Goal: Task Accomplishment & Management: Manage account settings

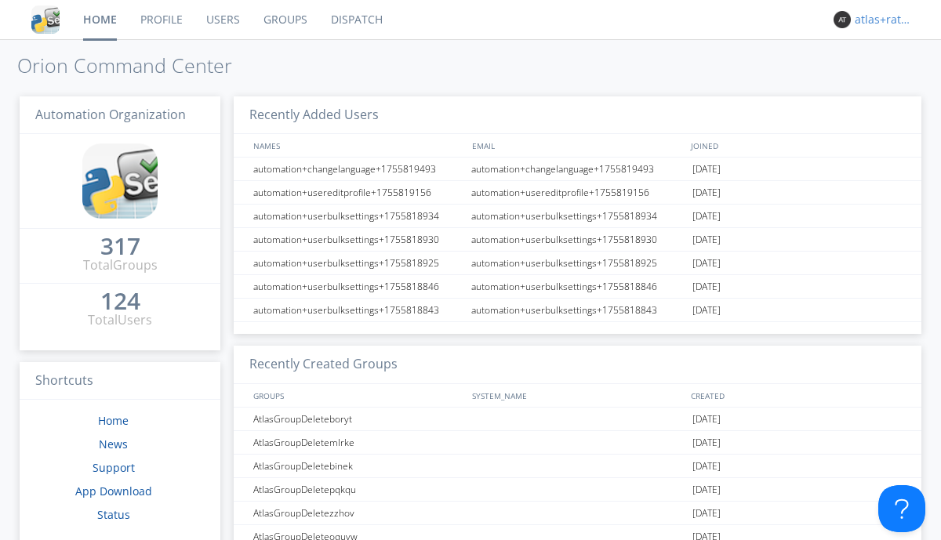
click at [879, 20] on div "atlas+ratelimit" at bounding box center [883, 20] width 59 height 16
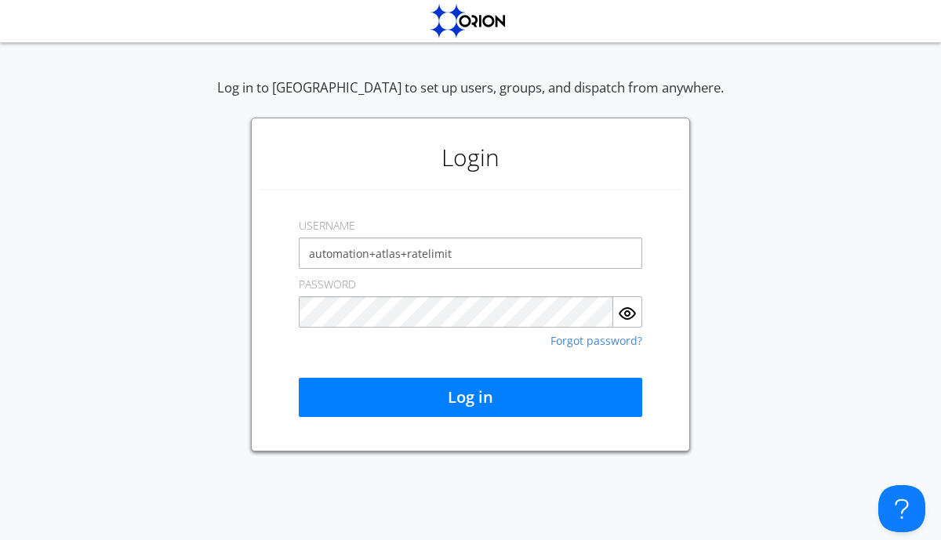
type input "automation+atlas+ratelimit"
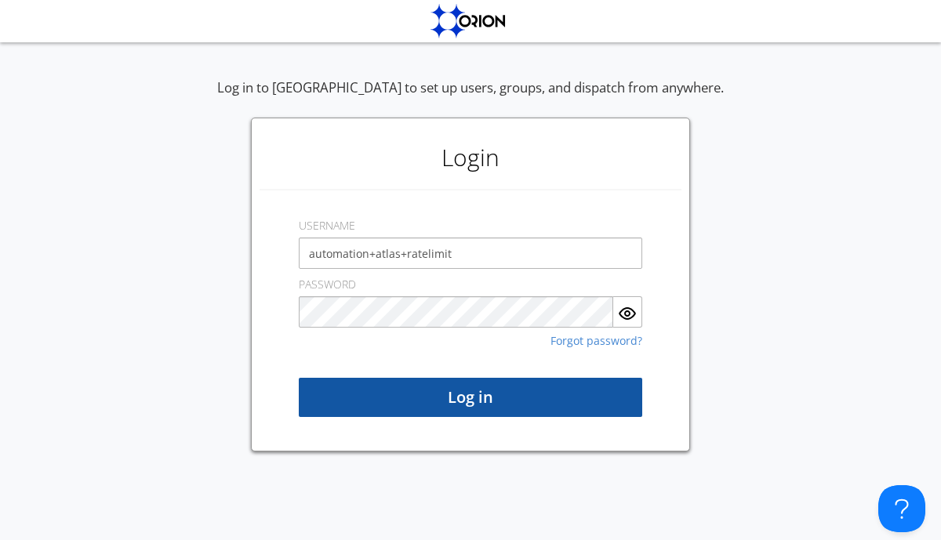
click at [470, 397] on button "Log in" at bounding box center [470, 397] width 343 height 39
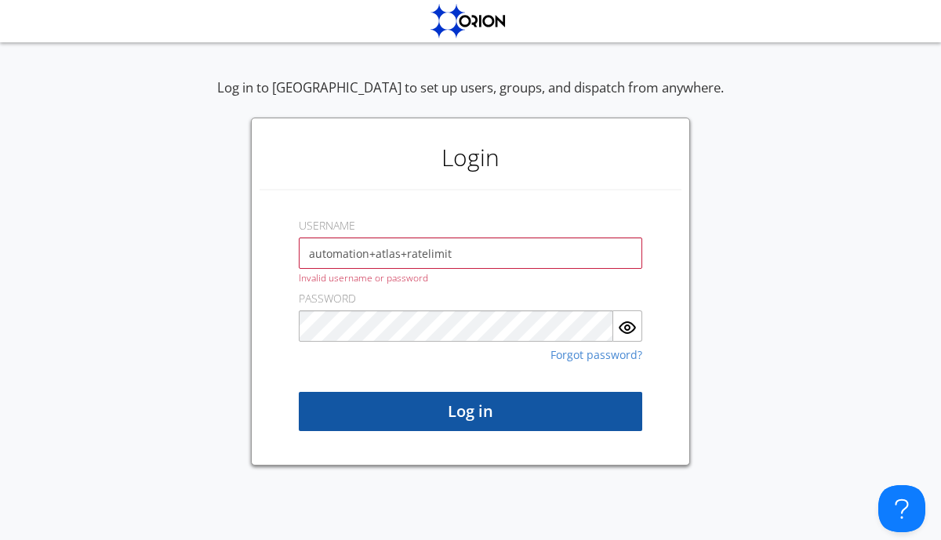
click at [470, 412] on button "Log in" at bounding box center [470, 411] width 343 height 39
